Goal: Task Accomplishment & Management: Use online tool/utility

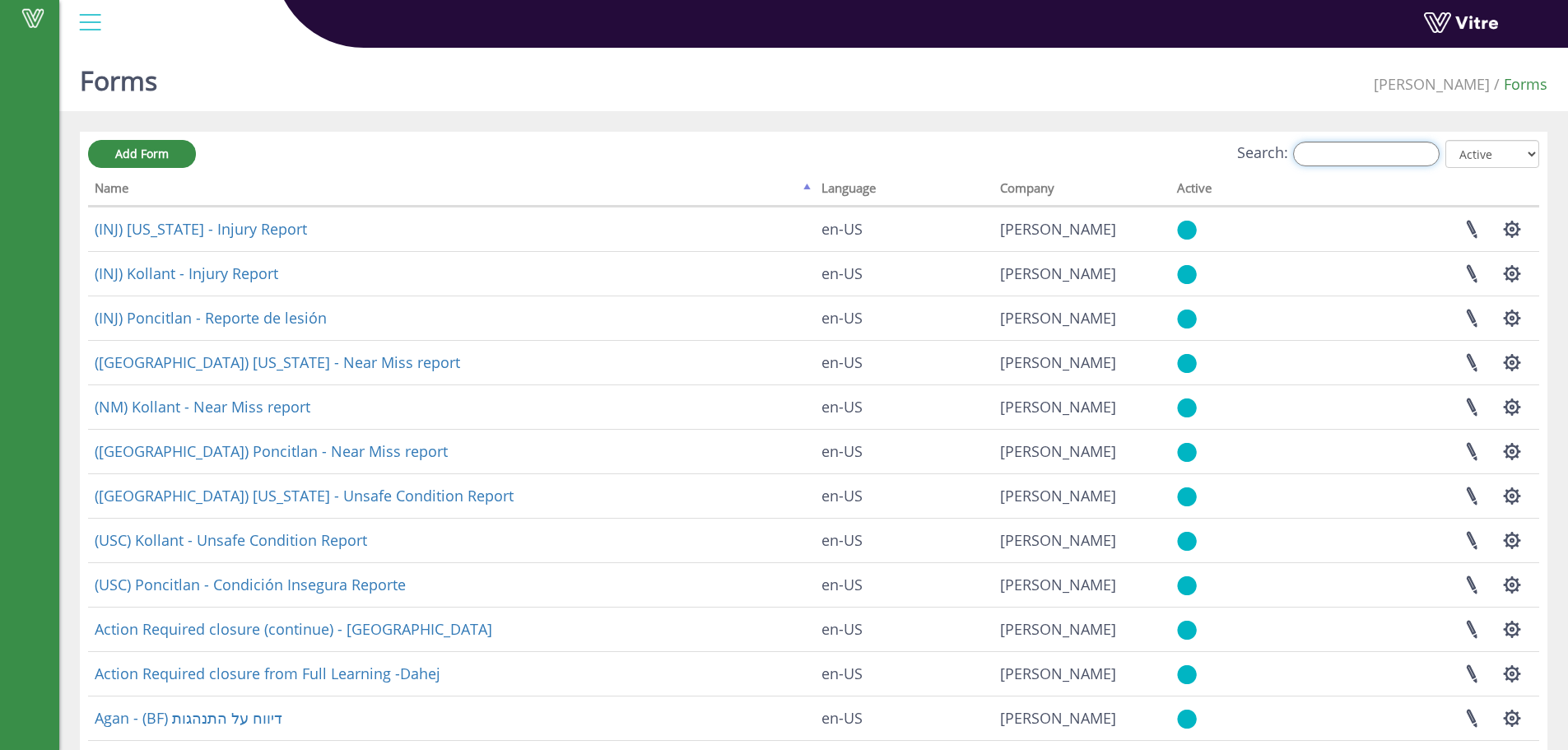
click at [1416, 162] on input "Search:" at bounding box center [1366, 154] width 146 height 25
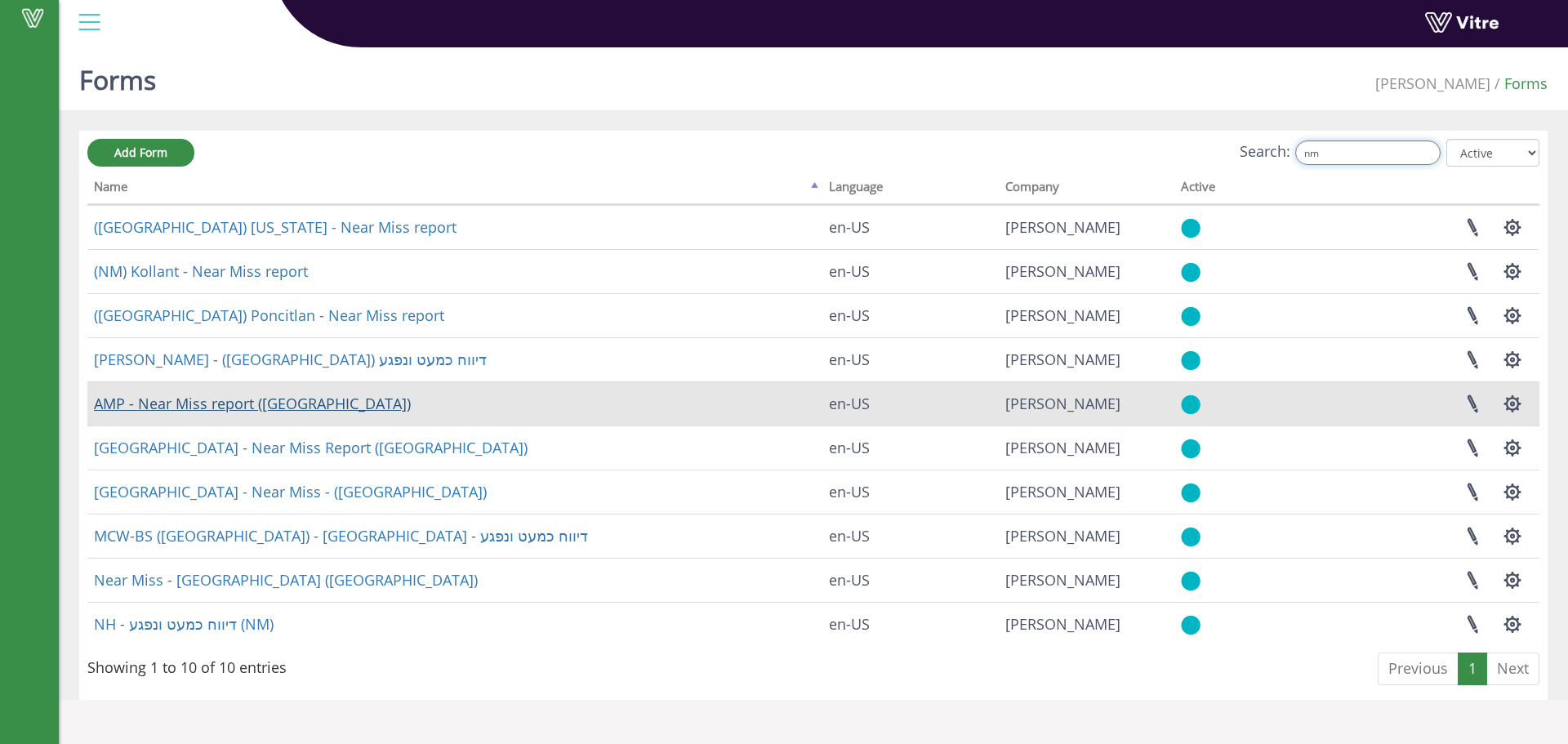
type input "nm"
click at [271, 398] on link "AMP - Near Miss report ([GEOGRAPHIC_DATA])" at bounding box center [253, 403] width 317 height 19
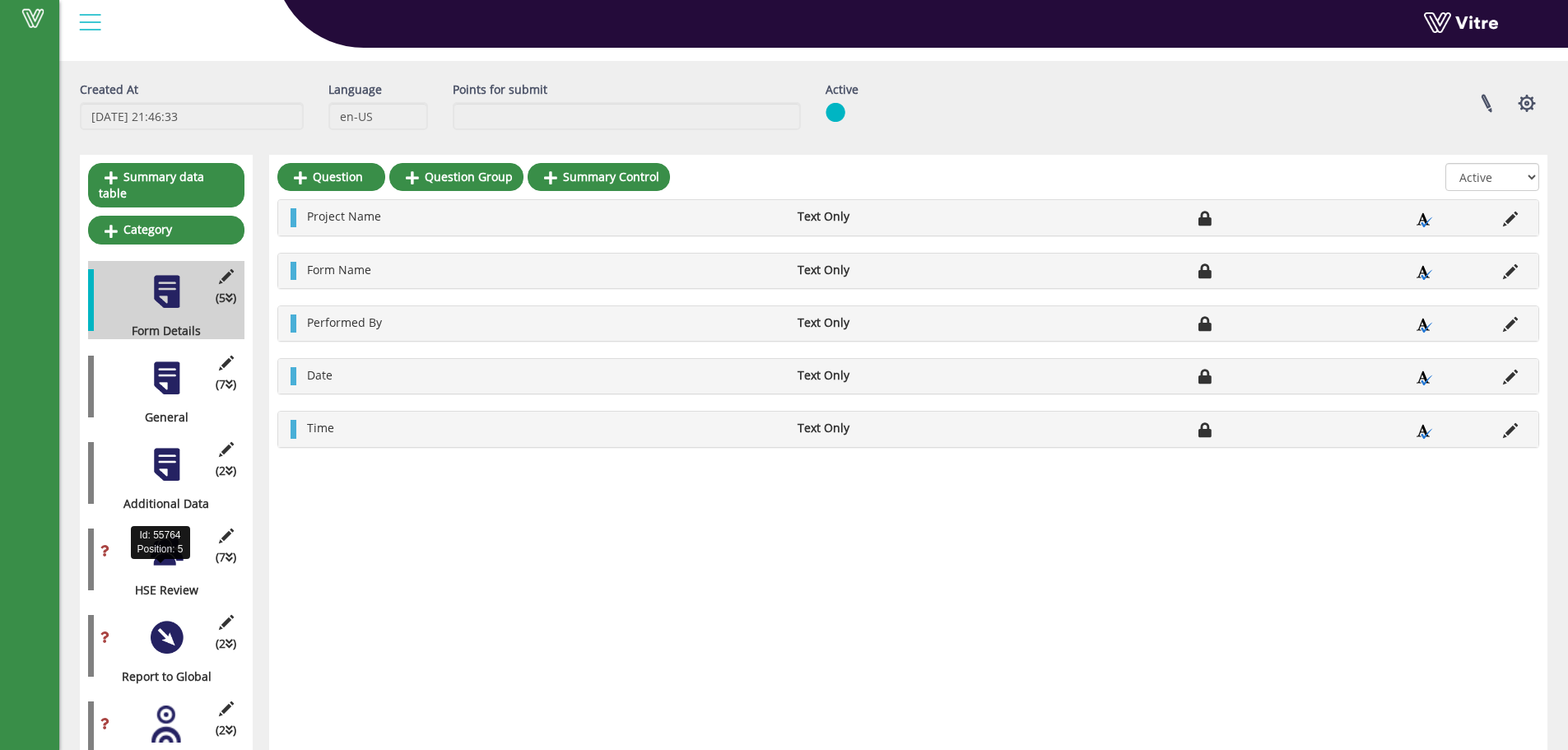
scroll to position [92, 0]
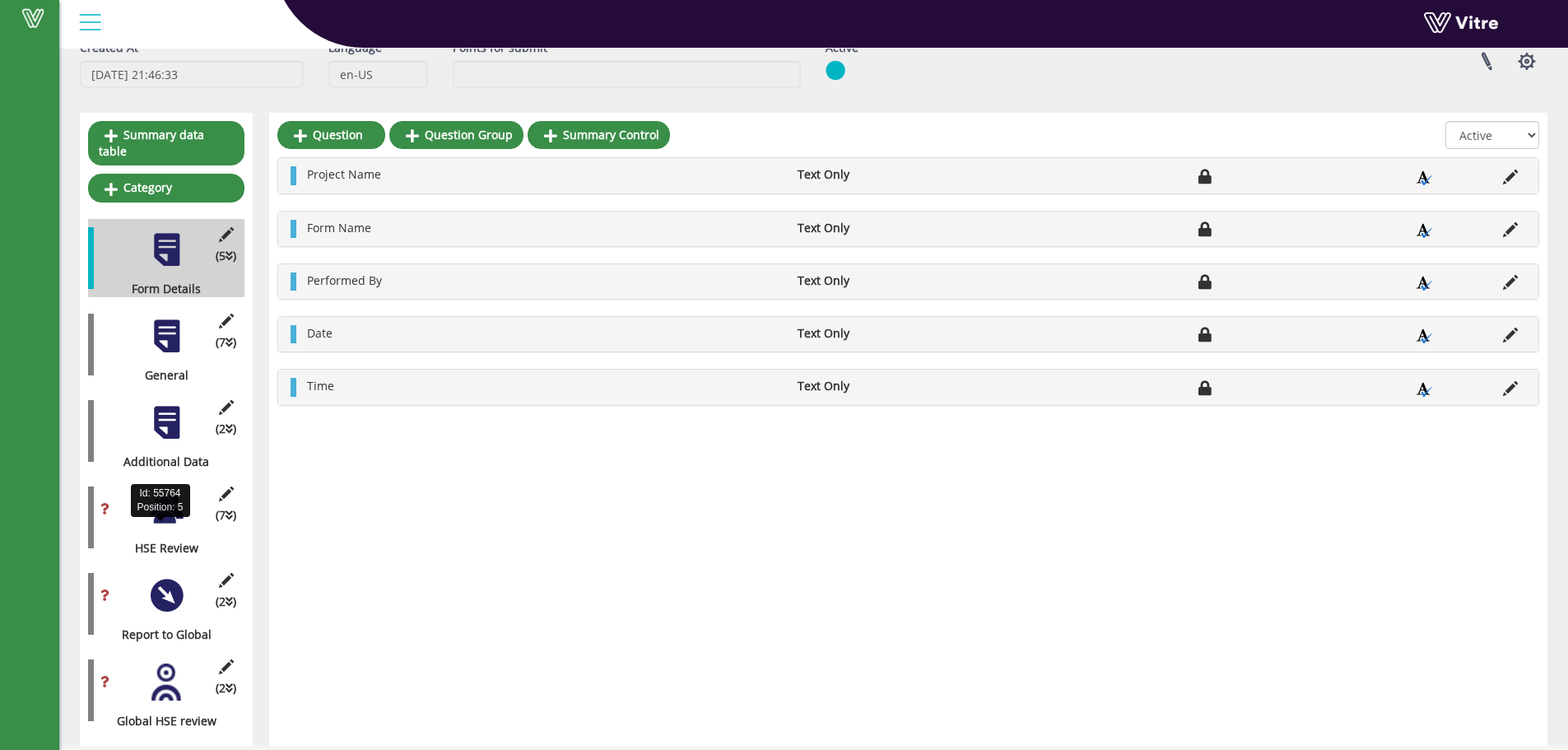
click at [169, 541] on div "HSE Review" at bounding box center [160, 549] width 144 height 17
click at [169, 509] on div at bounding box center [167, 509] width 37 height 37
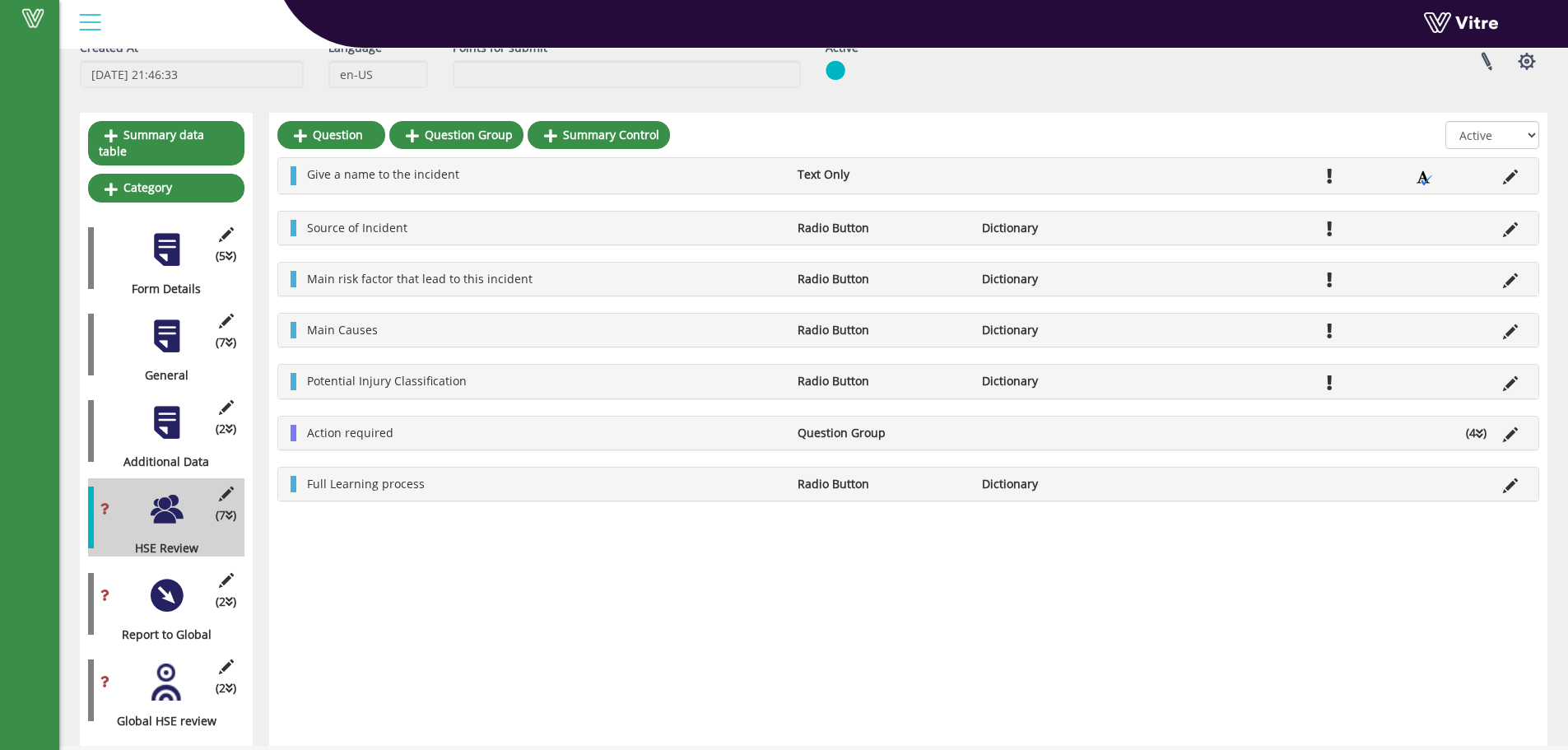
click at [169, 582] on div at bounding box center [167, 596] width 37 height 37
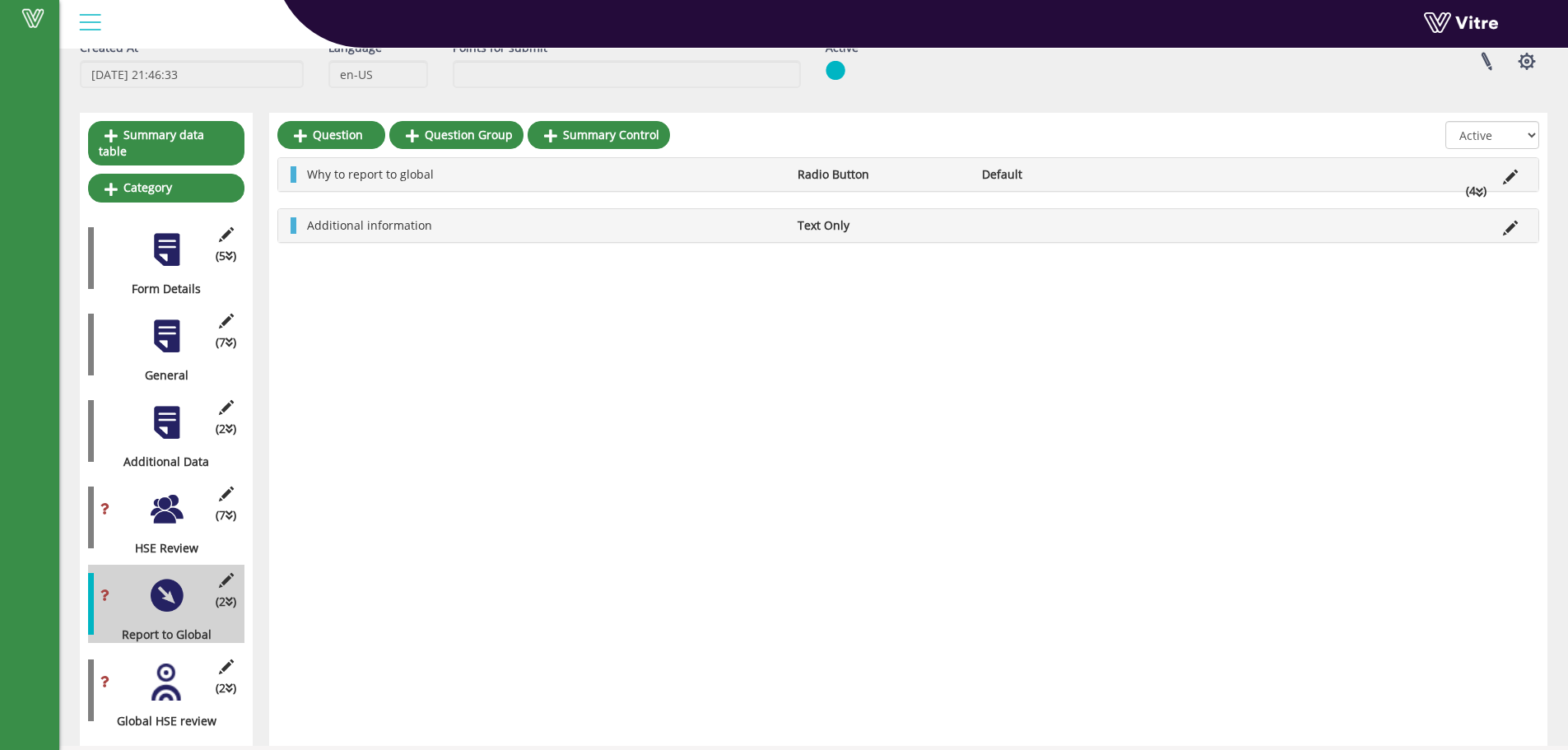
click at [177, 510] on div "(7 ) HSE Review" at bounding box center [166, 517] width 156 height 78
click at [177, 493] on div at bounding box center [167, 509] width 37 height 37
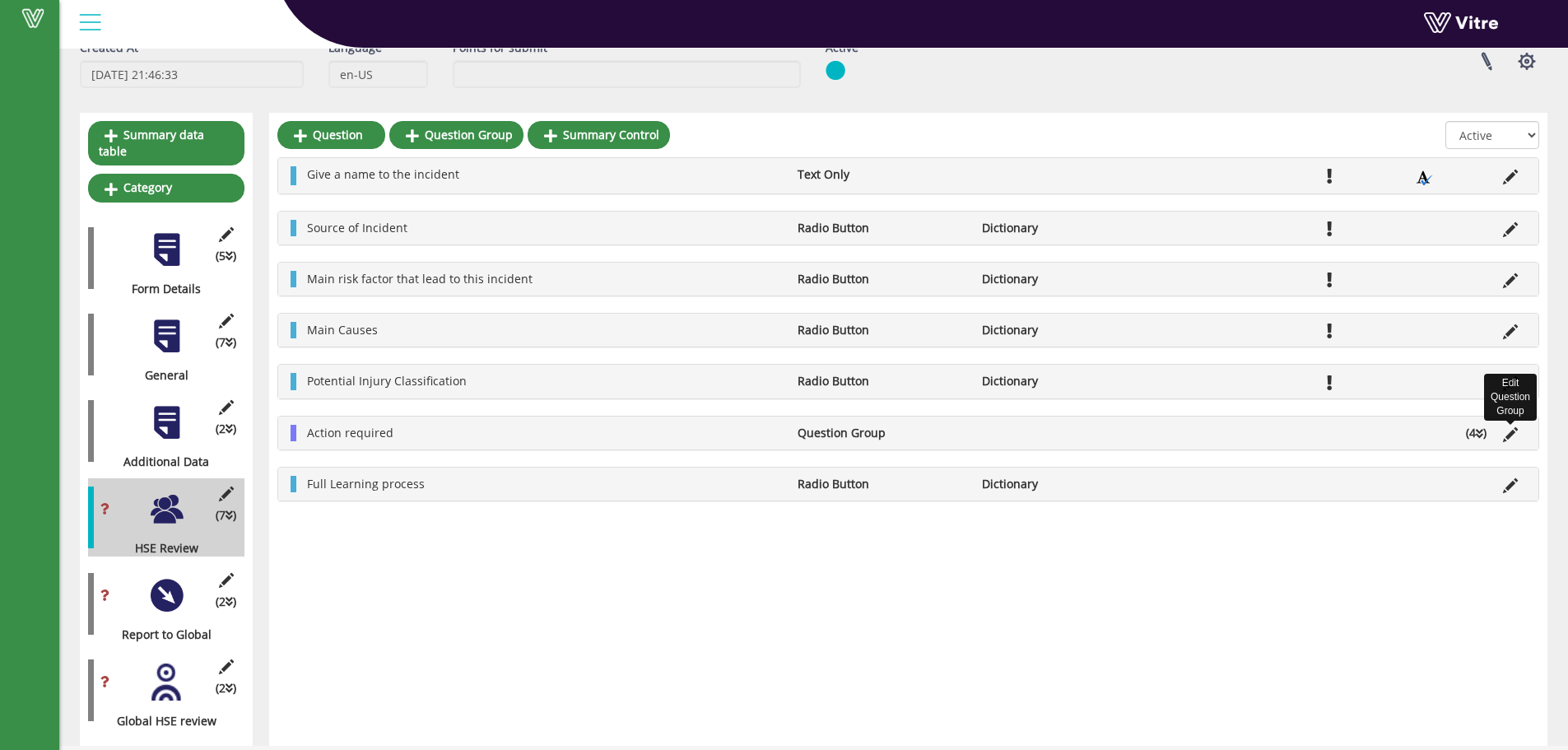
click at [1513, 438] on icon at bounding box center [1510, 434] width 15 height 15
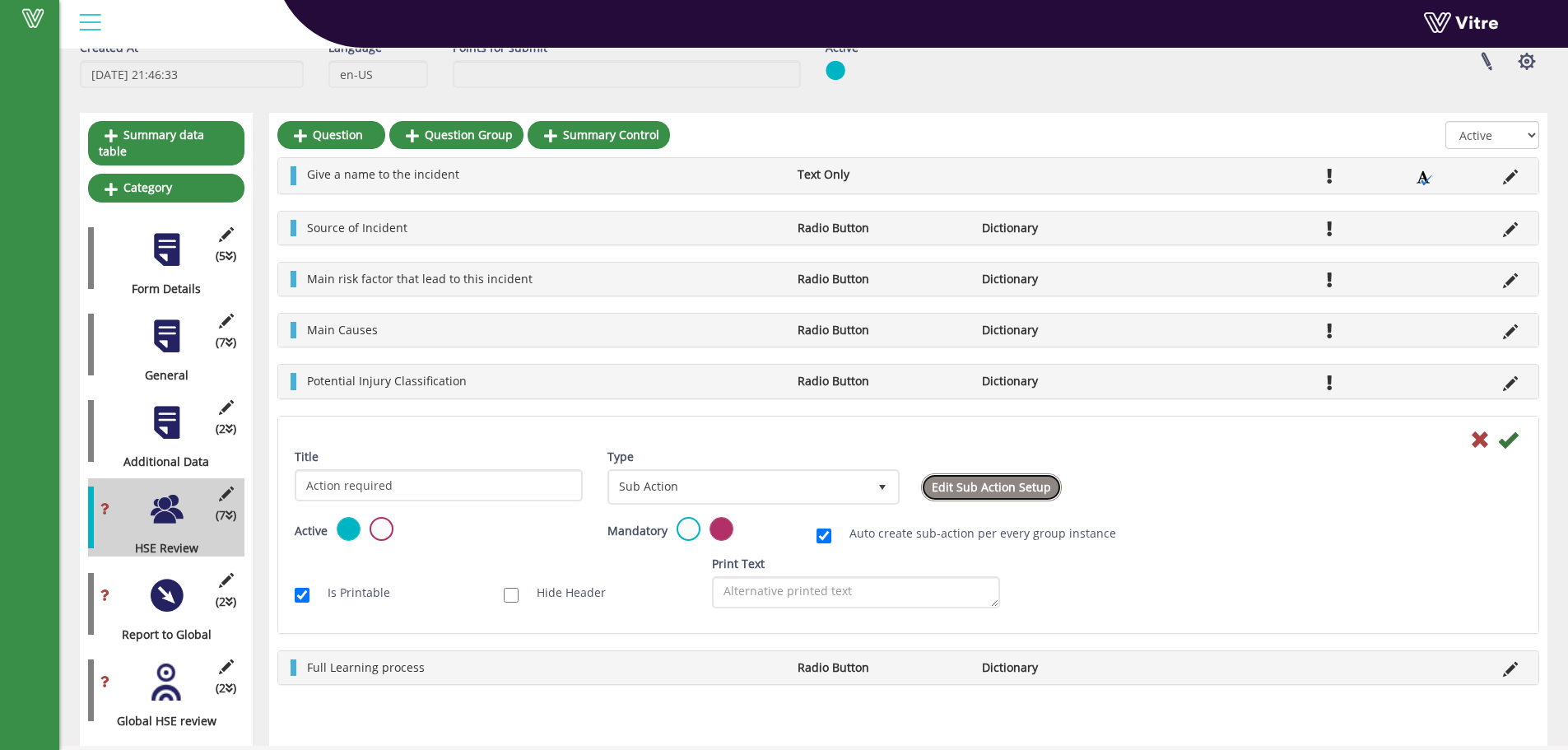
click at [1000, 482] on link "Edit Sub Action Setup" at bounding box center [991, 487] width 141 height 28
click at [1483, 438] on icon at bounding box center [1480, 439] width 20 height 20
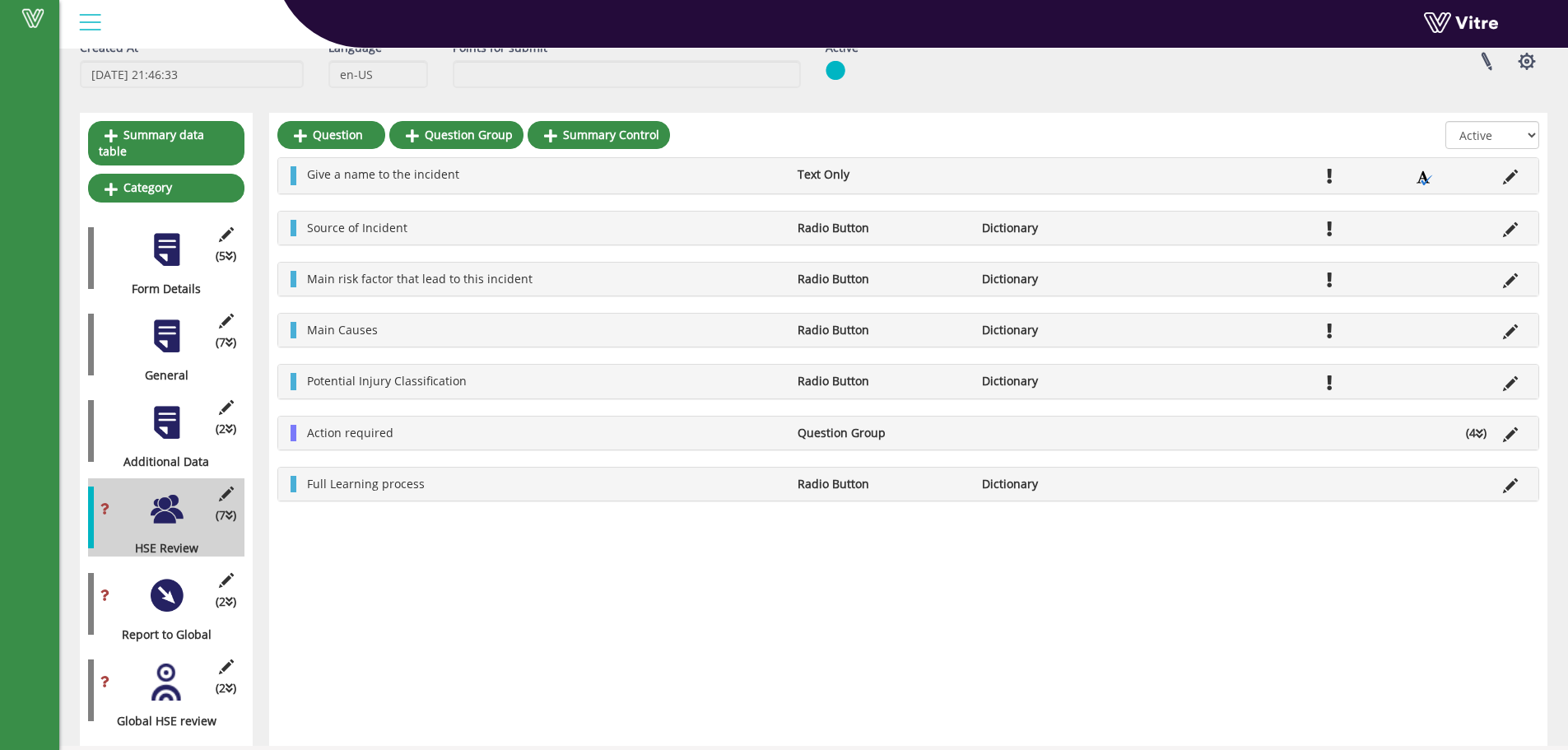
click at [183, 416] on div at bounding box center [167, 422] width 37 height 37
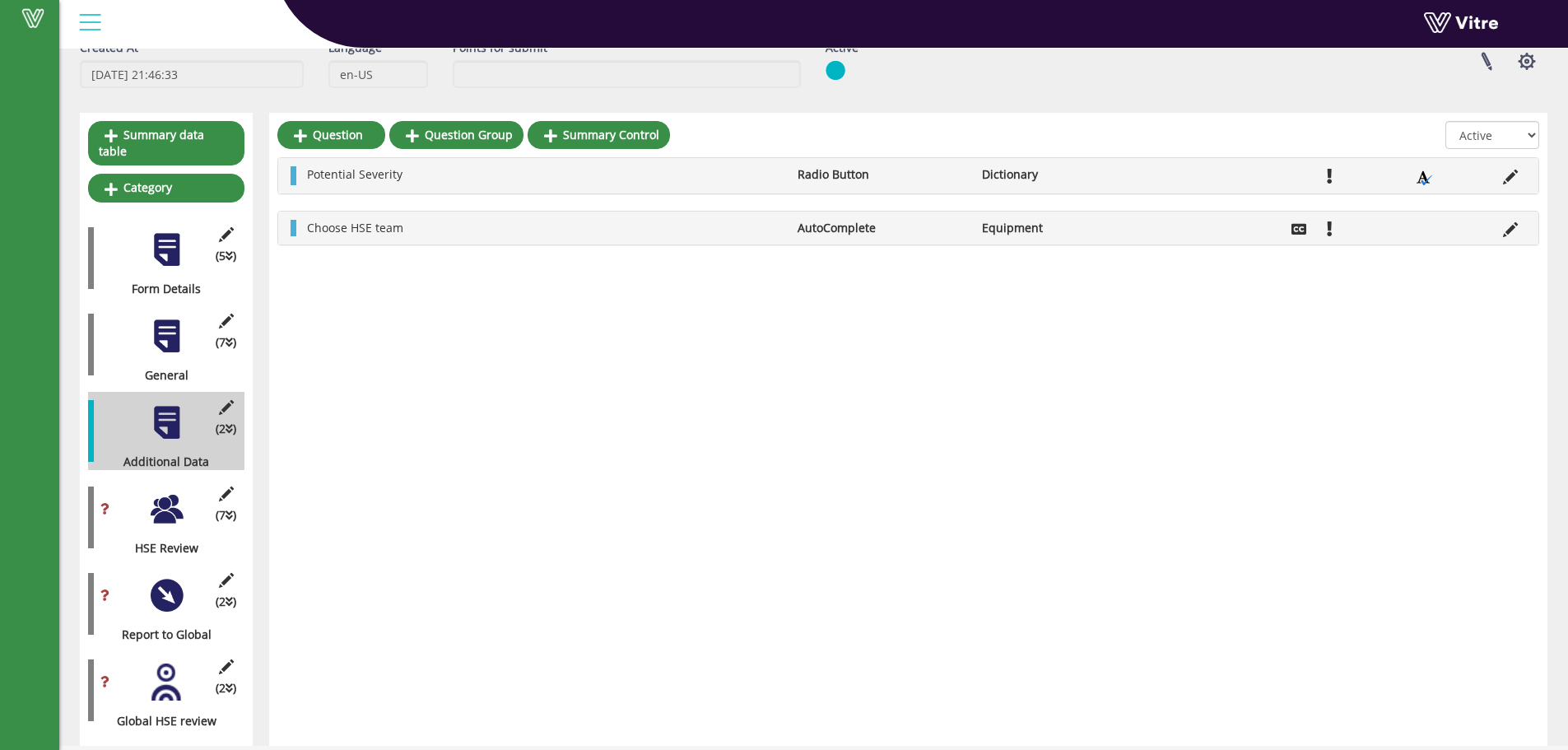
click at [181, 334] on div at bounding box center [167, 336] width 37 height 37
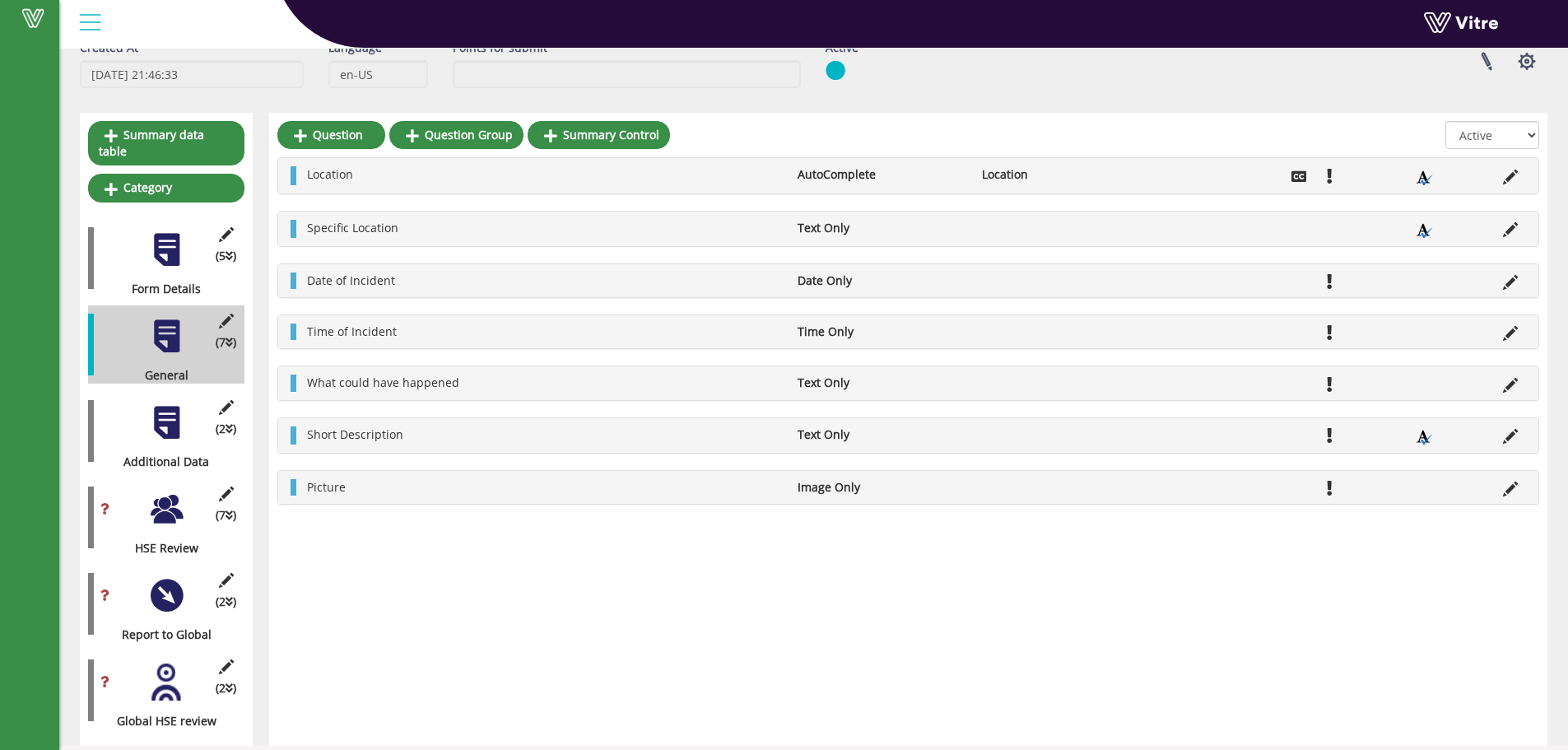
click at [169, 232] on div at bounding box center [167, 250] width 37 height 37
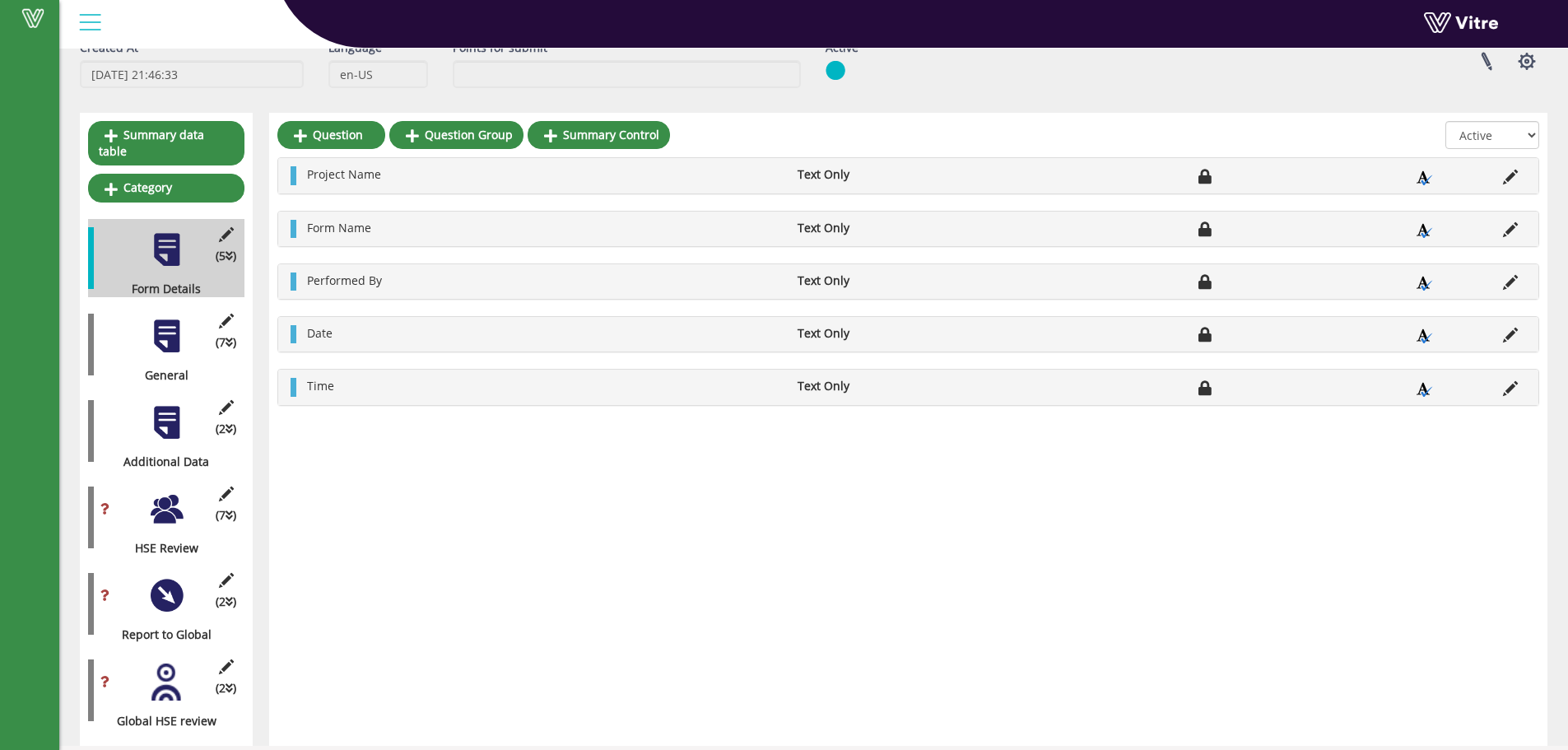
click at [165, 319] on div at bounding box center [167, 336] width 37 height 37
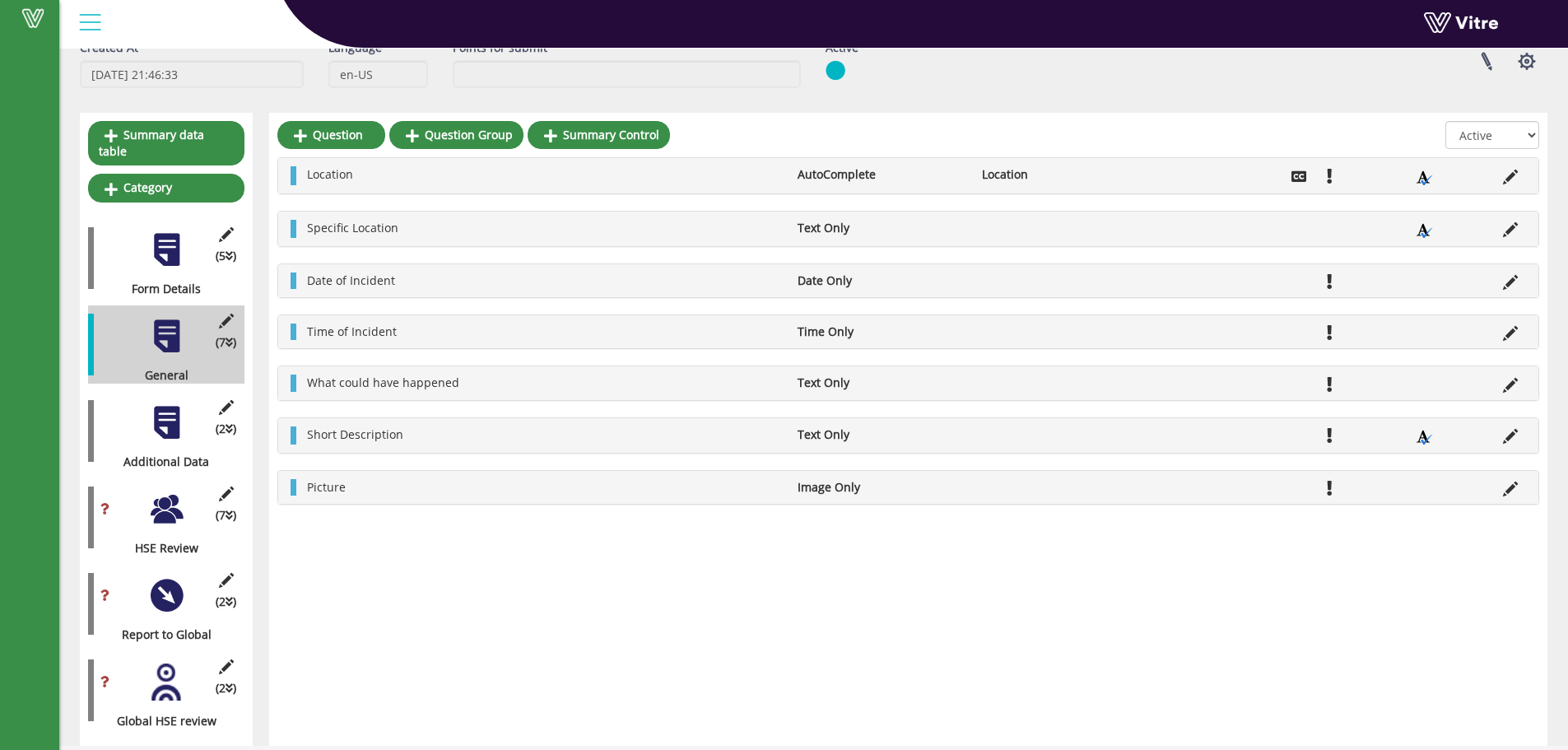
click at [162, 590] on div at bounding box center [167, 596] width 37 height 37
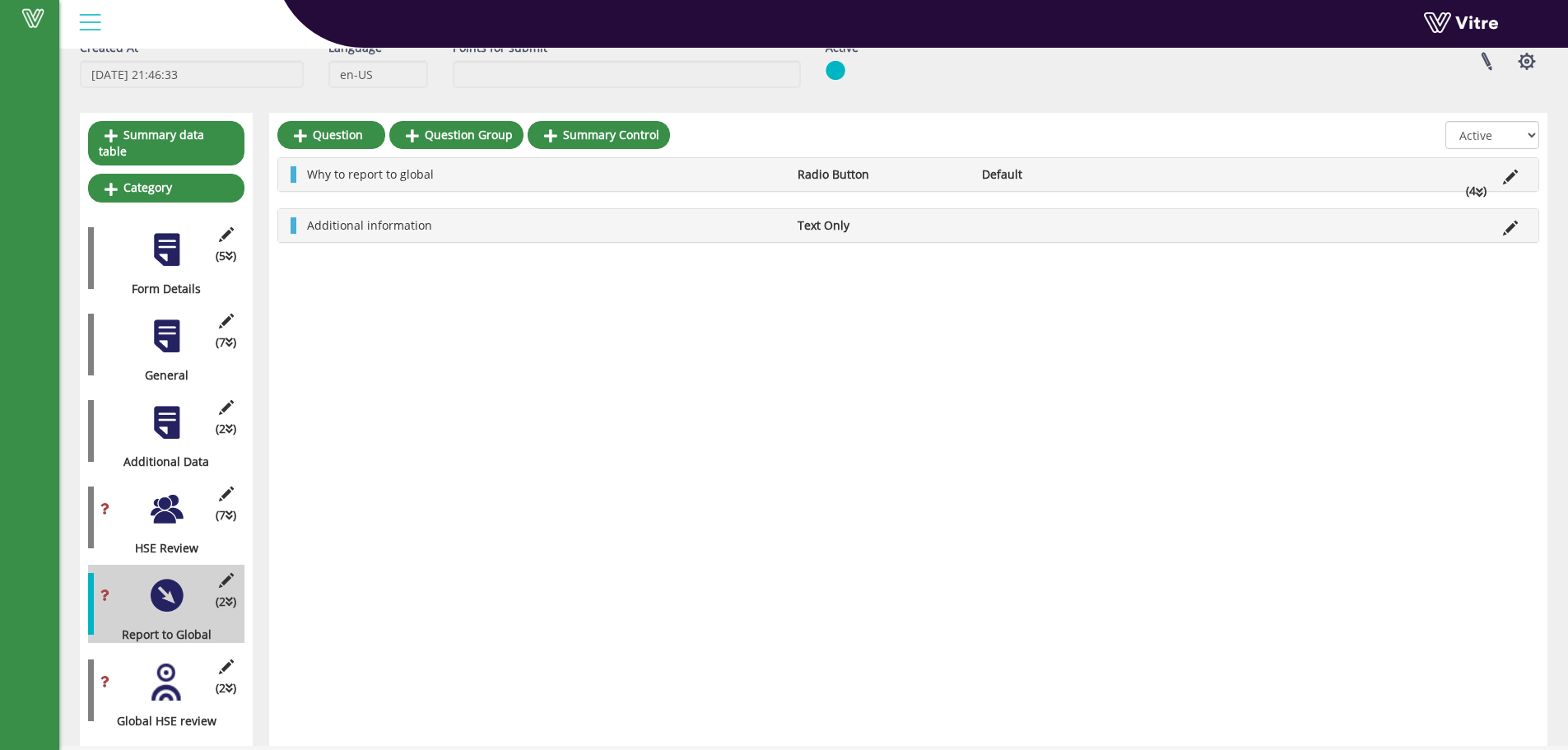
click at [195, 494] on div "(7 ) HSE Review" at bounding box center [166, 517] width 156 height 78
click at [185, 504] on div "(7 ) HSE Review" at bounding box center [166, 517] width 156 height 78
click at [182, 504] on div at bounding box center [167, 509] width 37 height 37
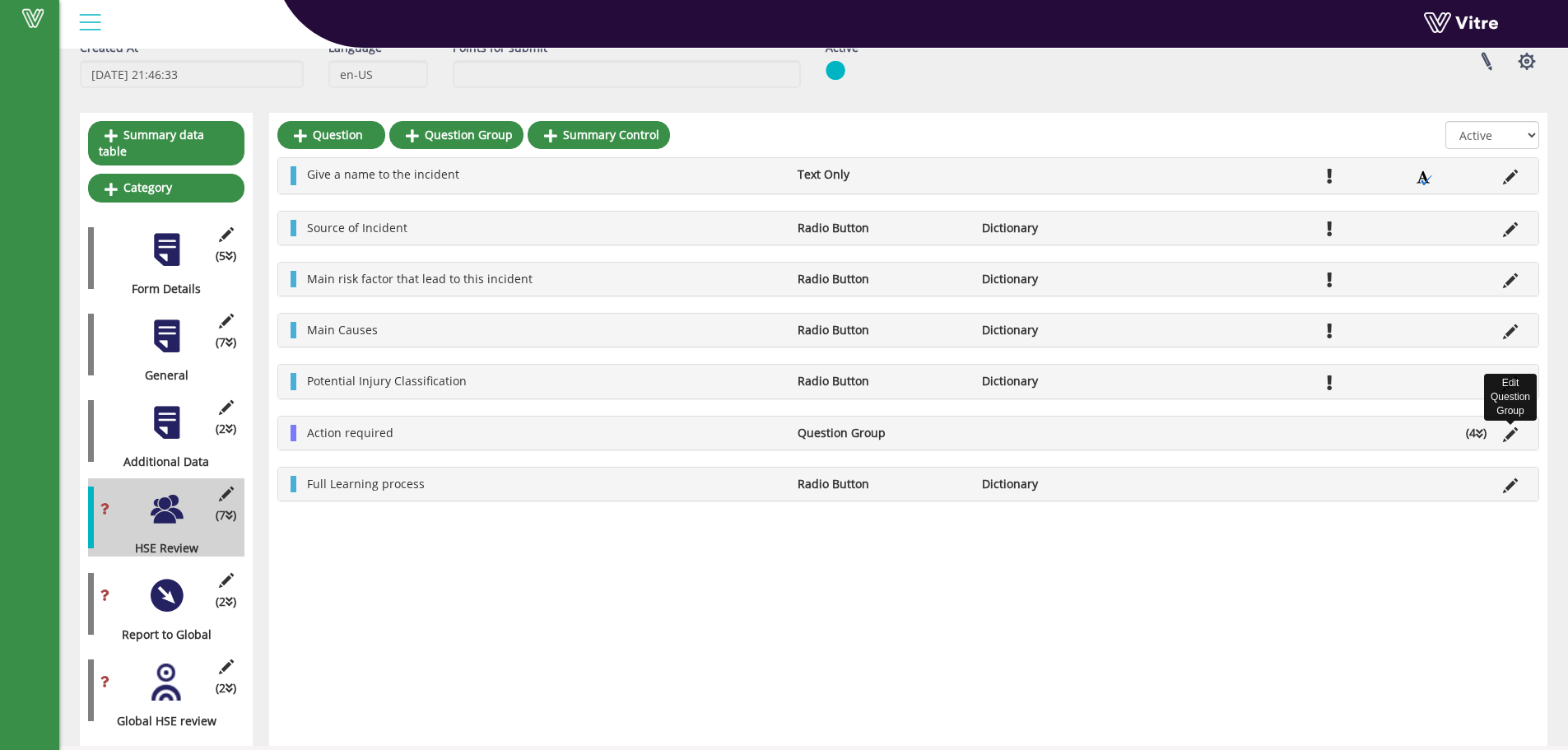
click at [1510, 434] on icon at bounding box center [1510, 434] width 15 height 15
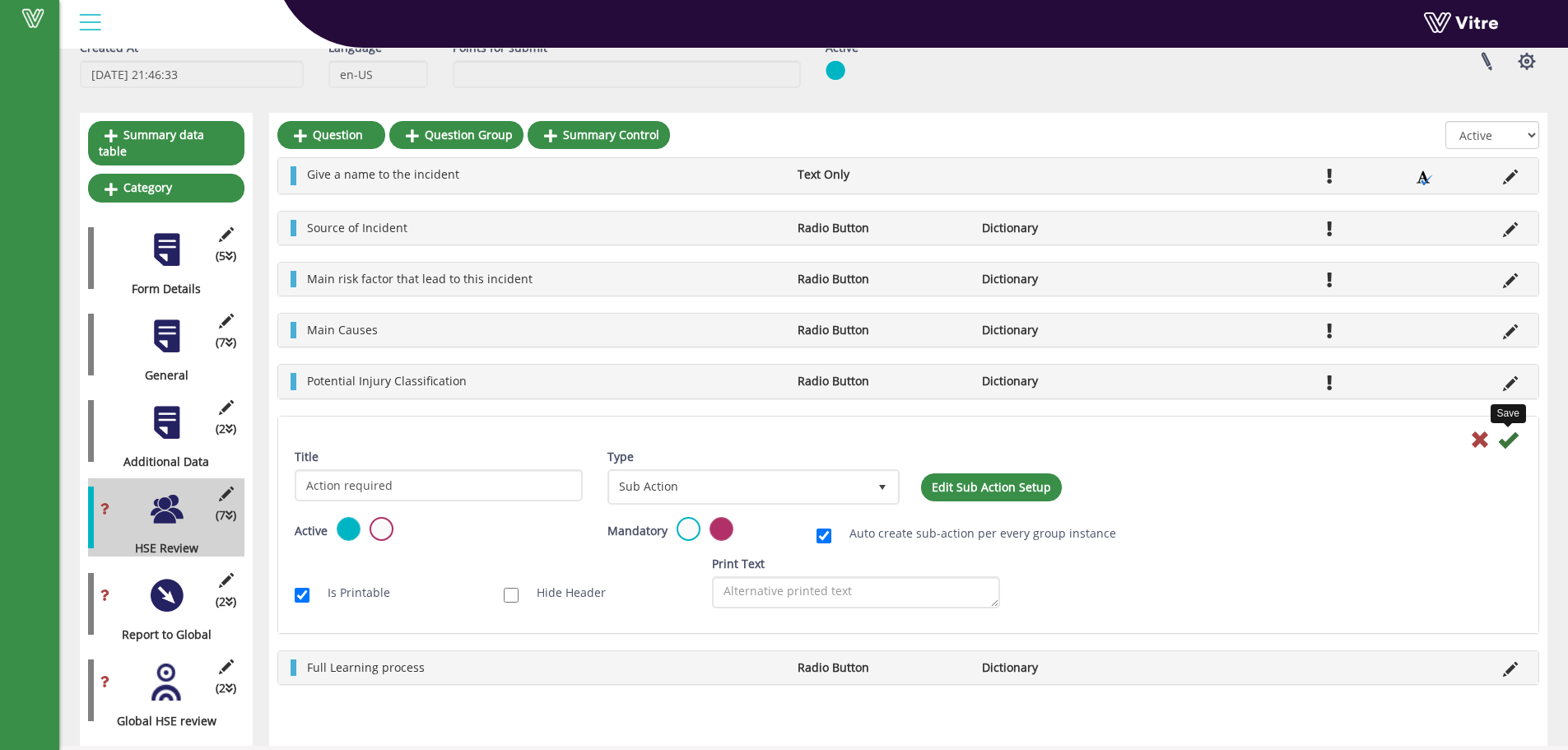
click at [1510, 434] on icon at bounding box center [1508, 439] width 20 height 20
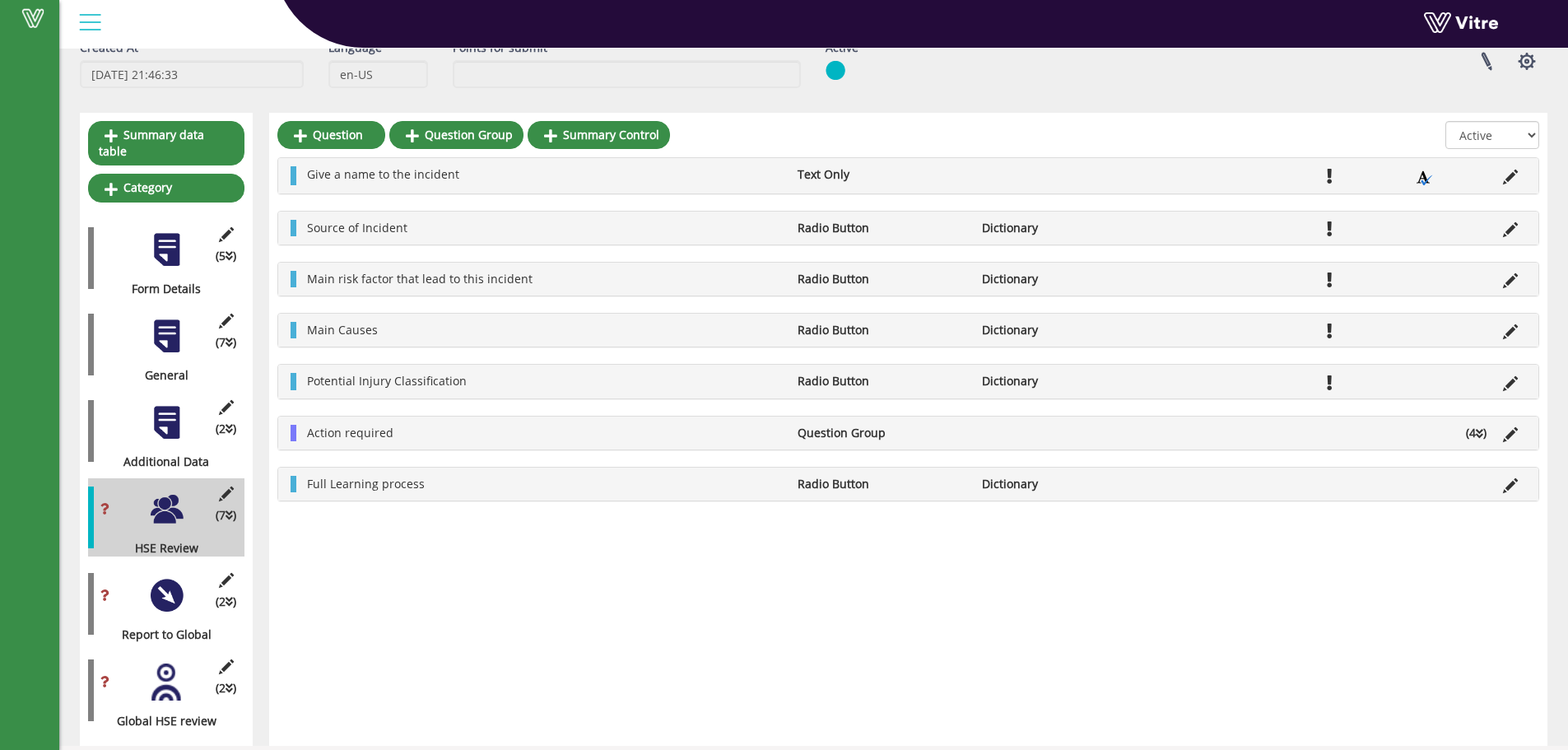
click at [1483, 440] on li "(4 )" at bounding box center [1477, 433] width 37 height 17
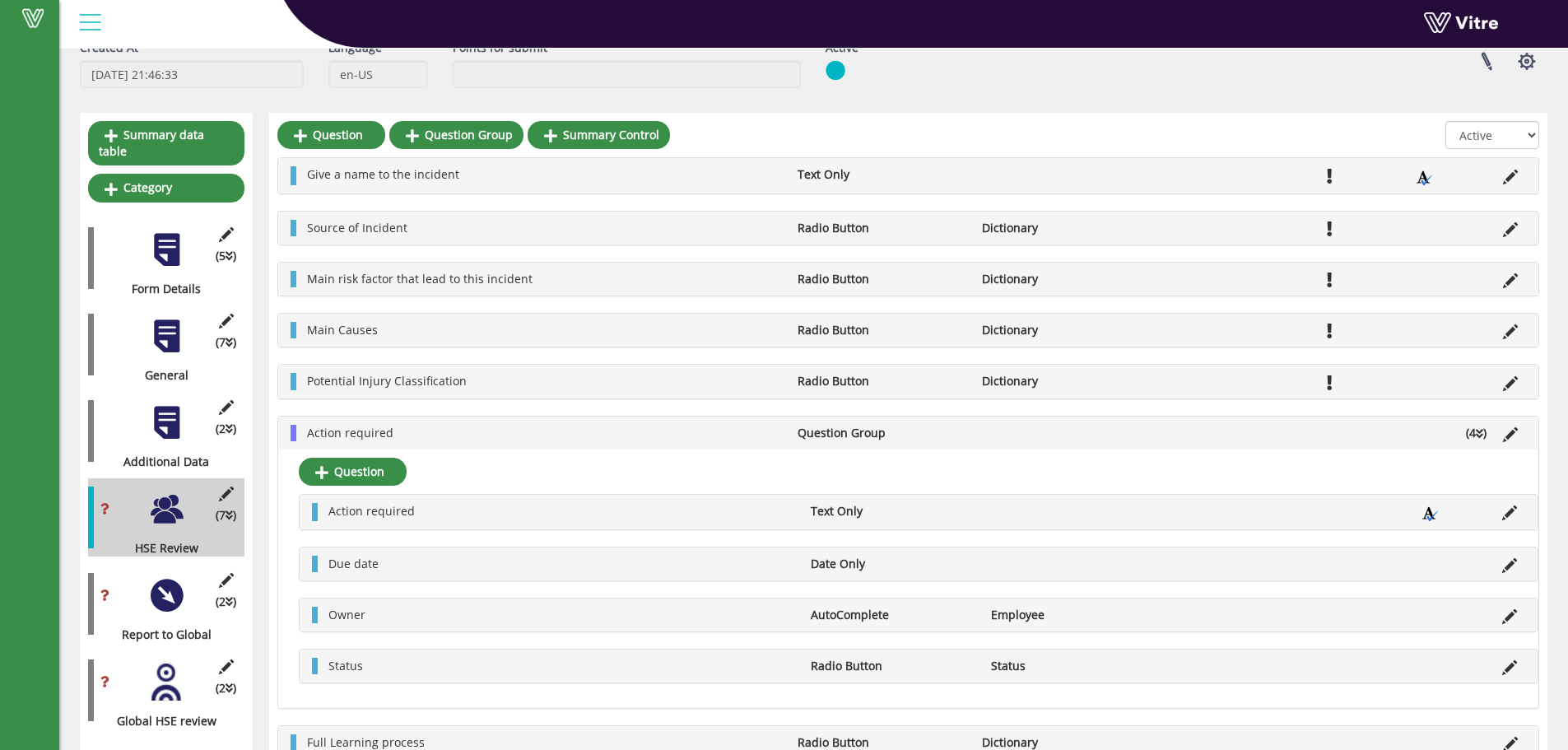
scroll to position [147, 0]
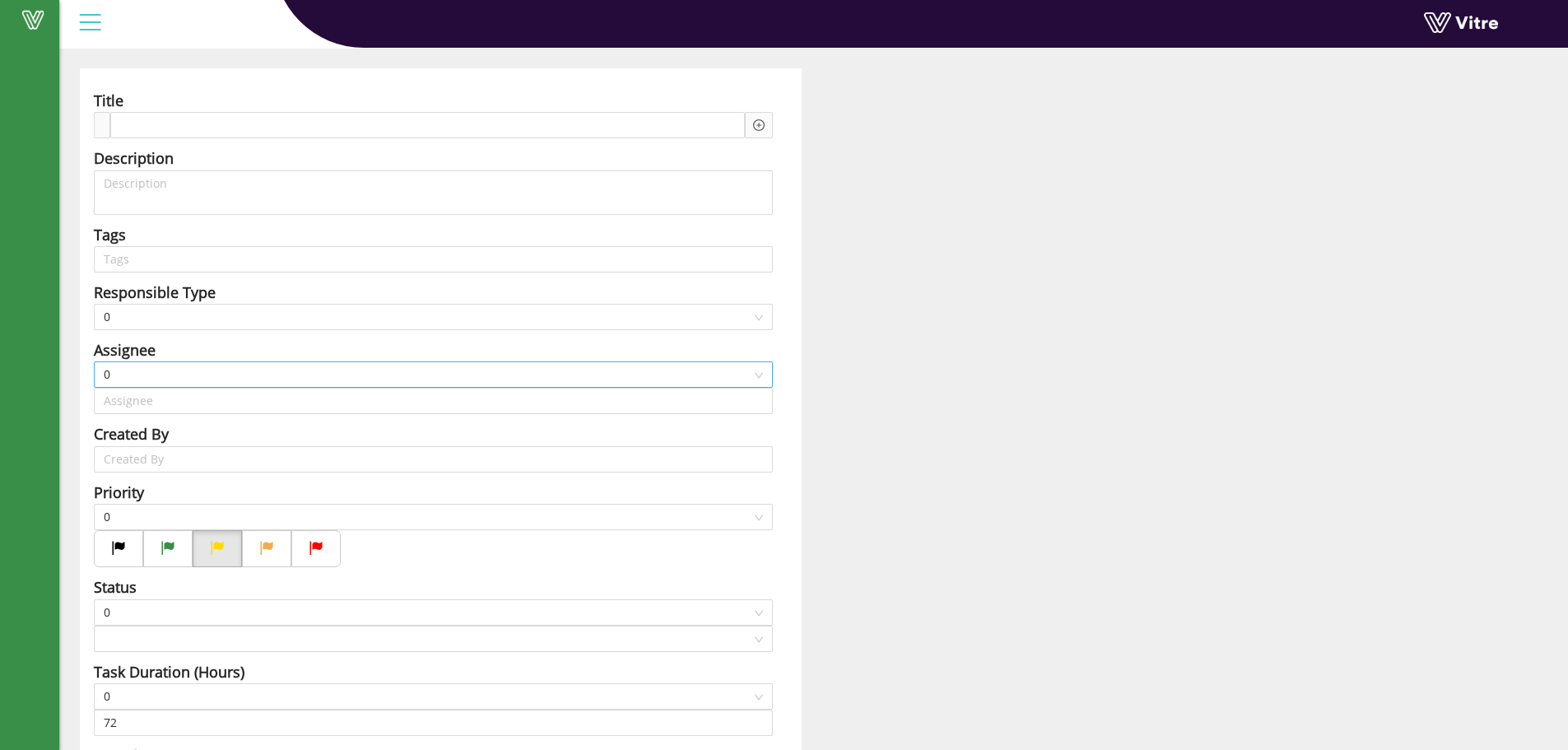
scroll to position [109, 0]
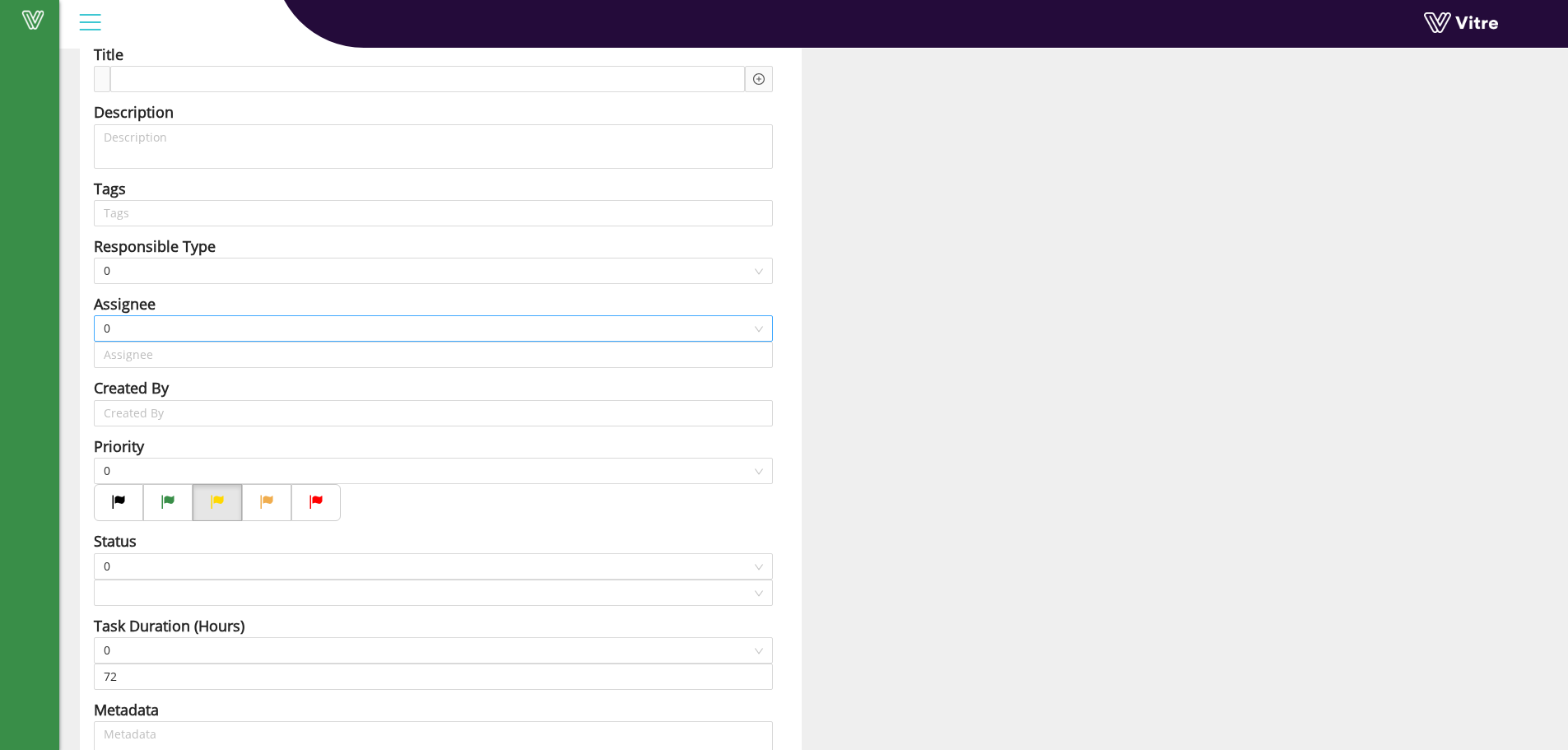
type input "Noam Shnarch"
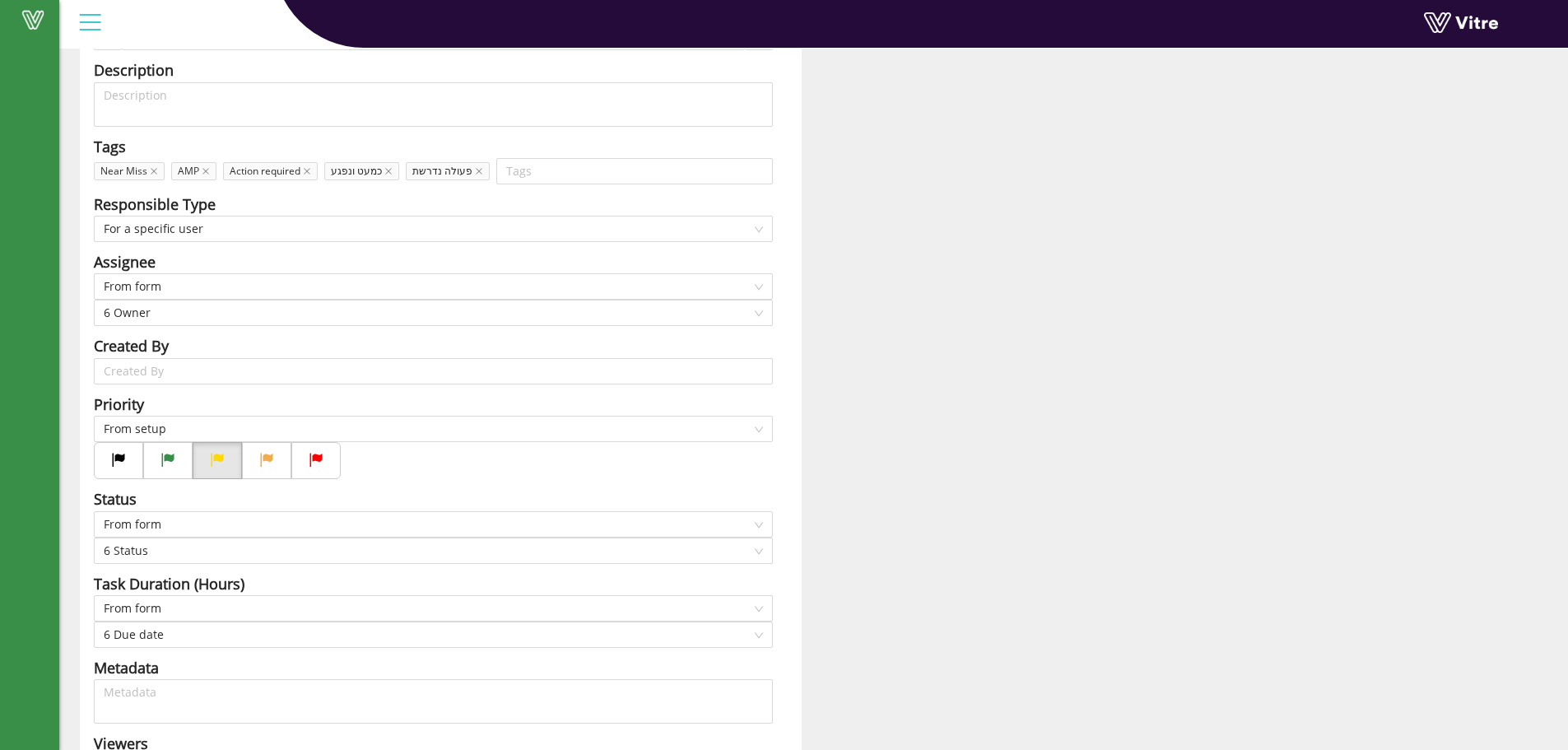
scroll to position [139, 0]
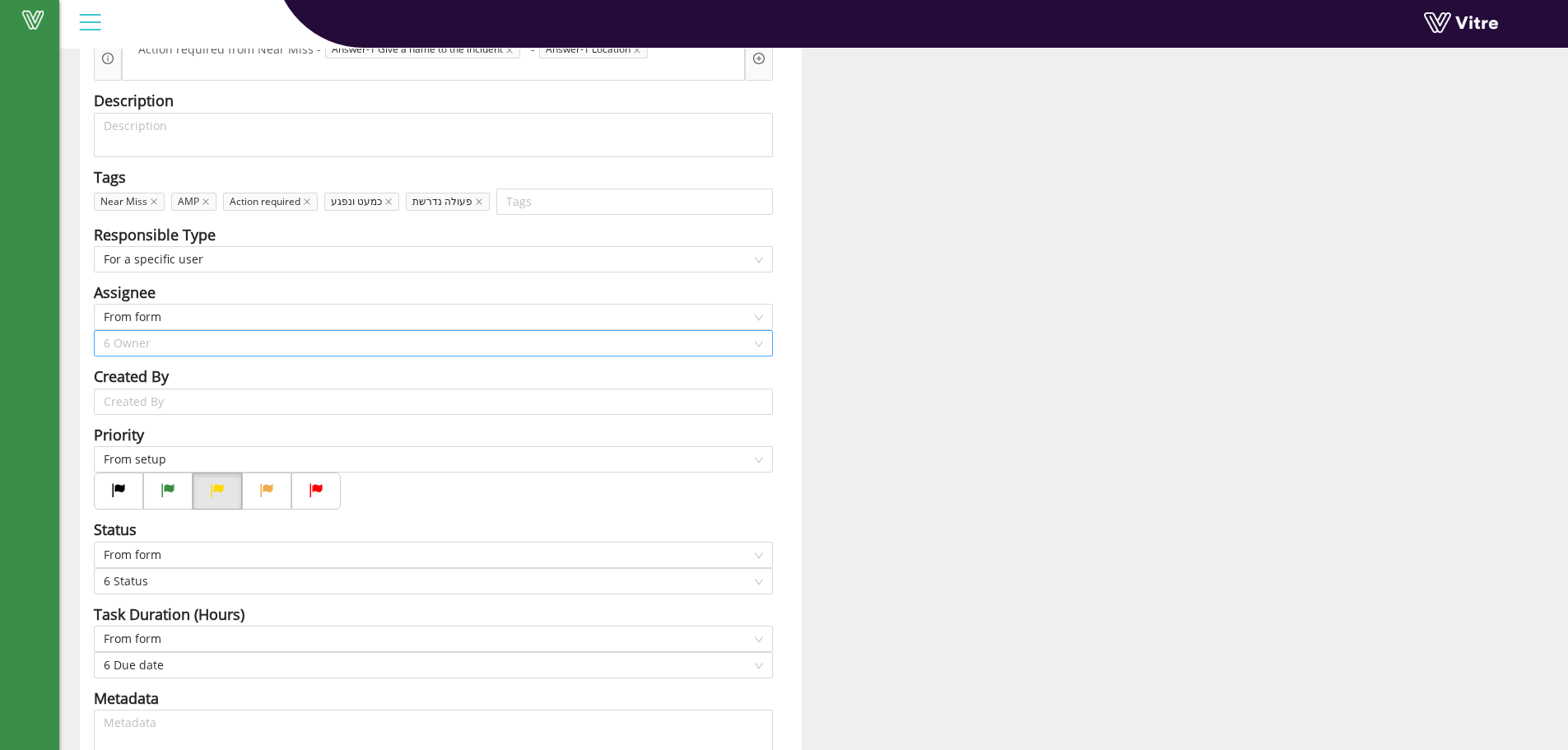
click at [171, 337] on span "6 Owner" at bounding box center [433, 343] width 659 height 25
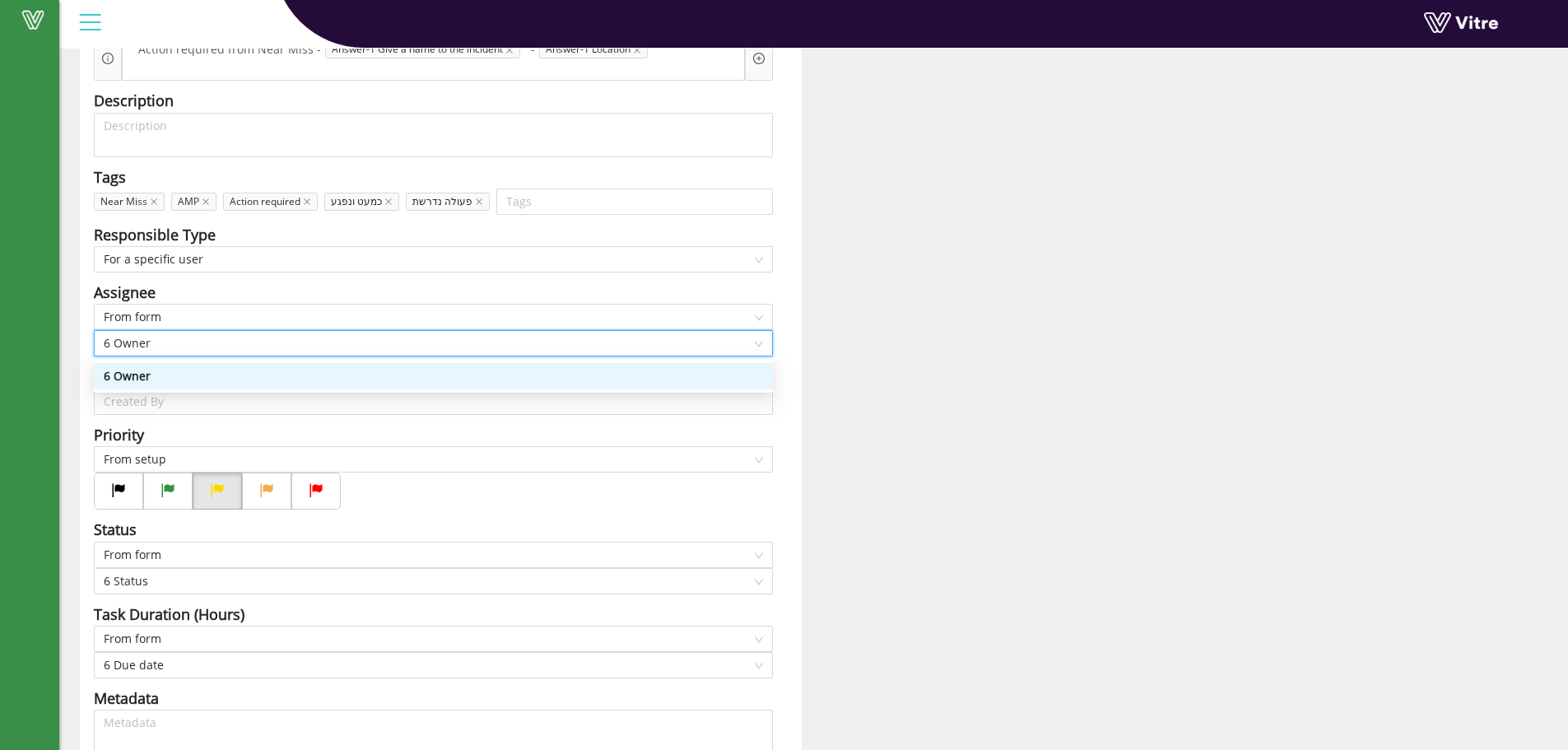
click at [171, 337] on span "6 Owner" at bounding box center [433, 343] width 659 height 25
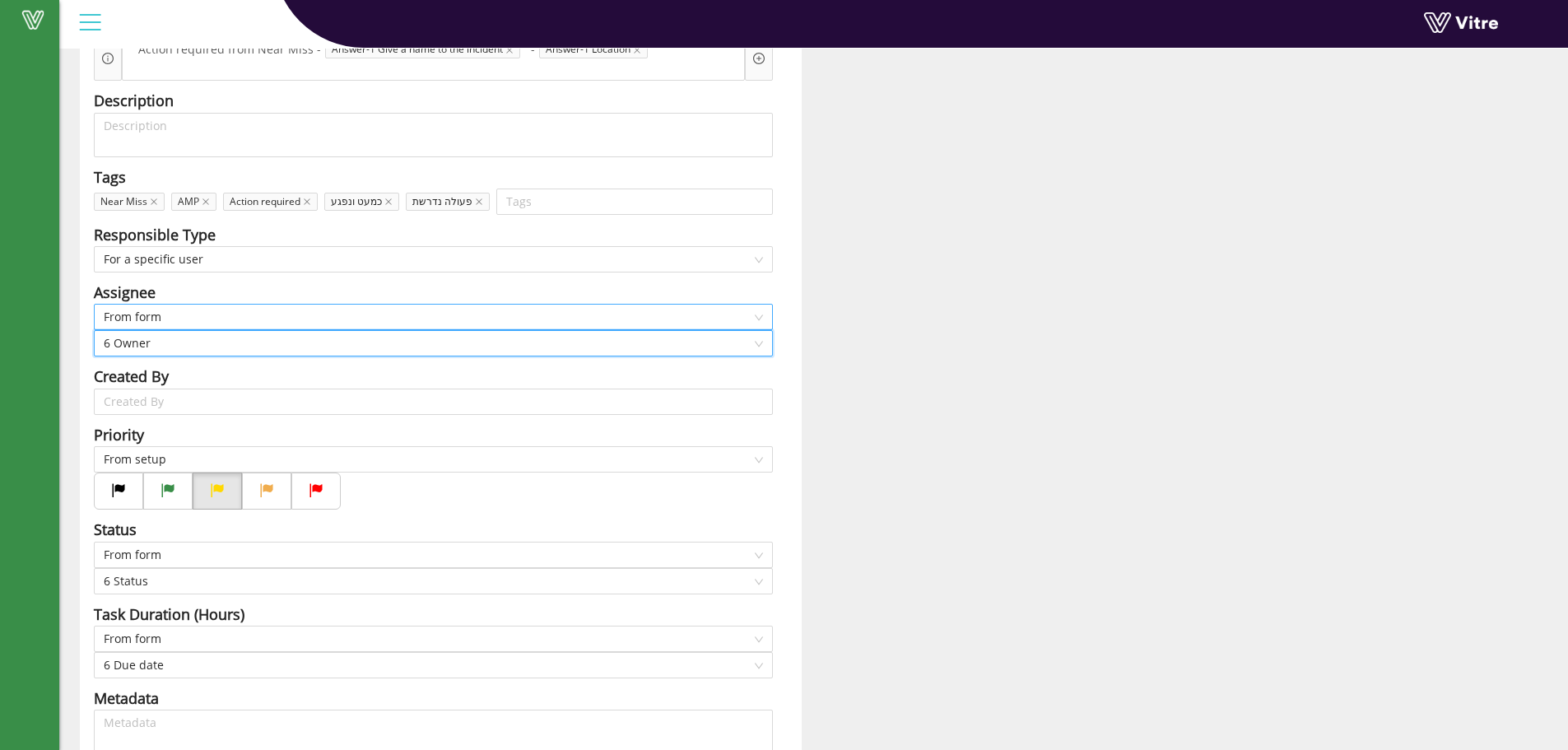
click at [178, 311] on span "From form" at bounding box center [433, 317] width 659 height 25
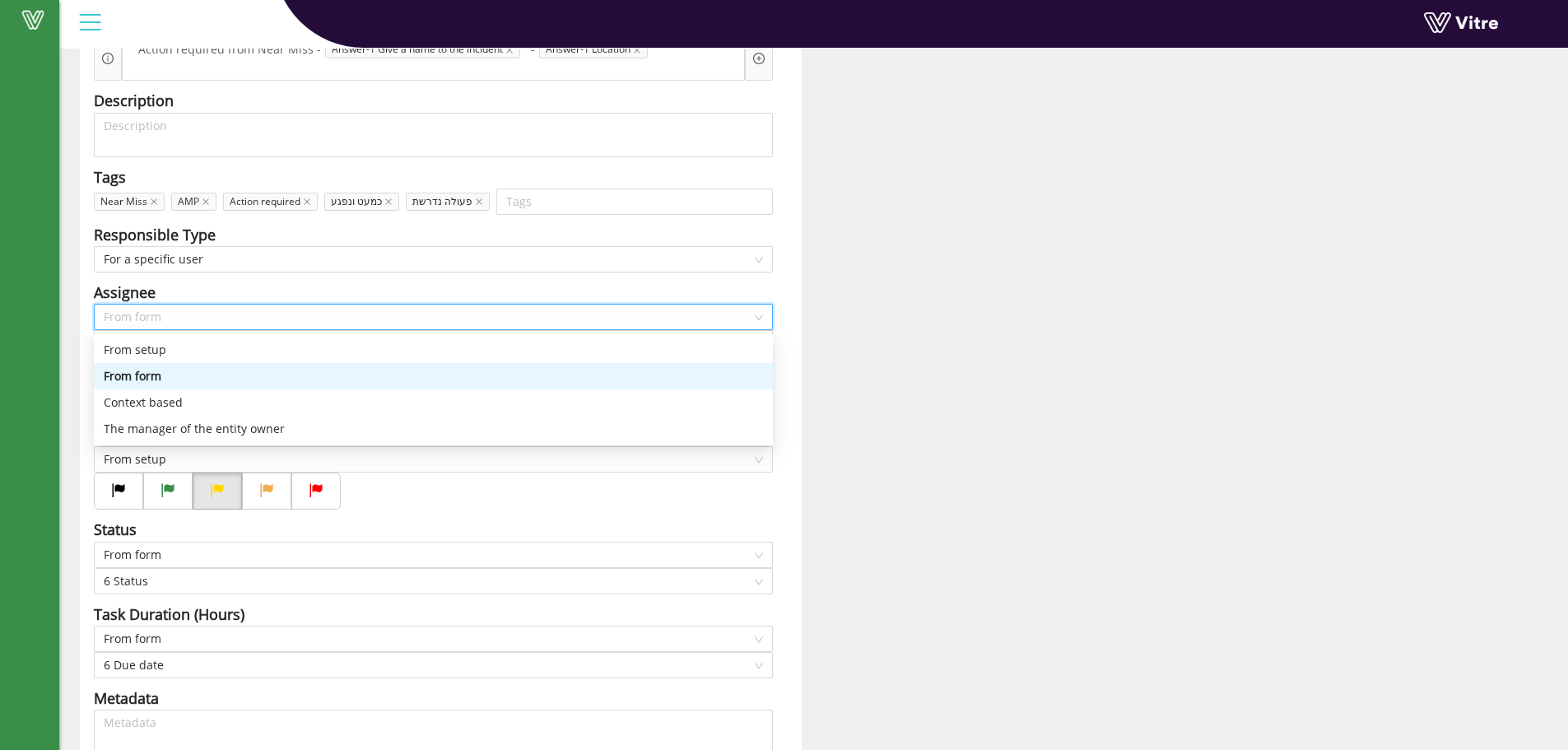
click at [178, 311] on span "From form" at bounding box center [433, 317] width 659 height 25
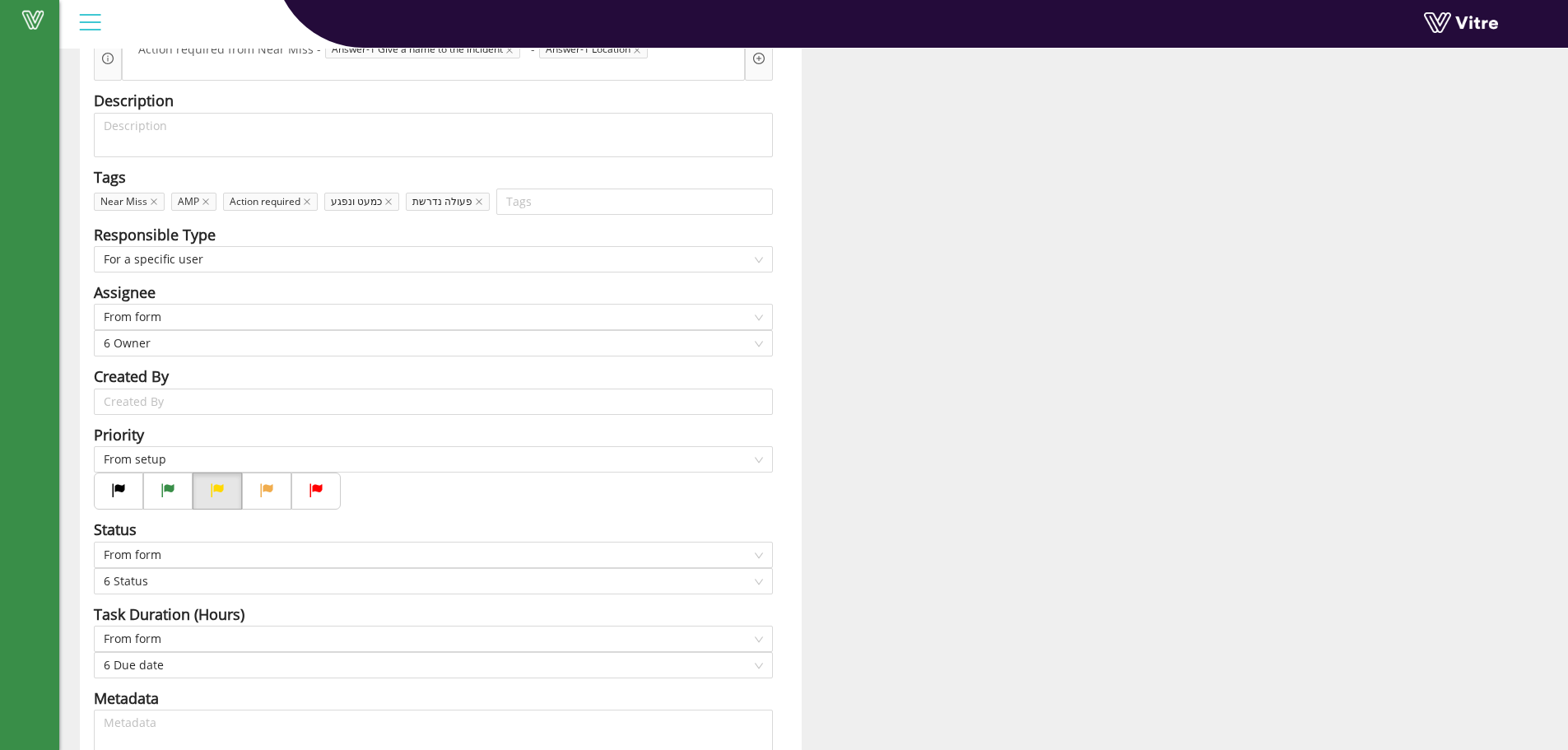
click at [84, 274] on div "Title Action required from Near Miss - Answer-1 Give a name to the incident - A…" at bounding box center [441, 481] width 722 height 977
click at [141, 339] on span "6 Owner" at bounding box center [433, 343] width 659 height 25
click at [78, 314] on div "Title Action required from Near Miss - Answer-1 Give a name to the incident - A…" at bounding box center [440, 481] width 746 height 977
